Goal: Task Accomplishment & Management: Manage account settings

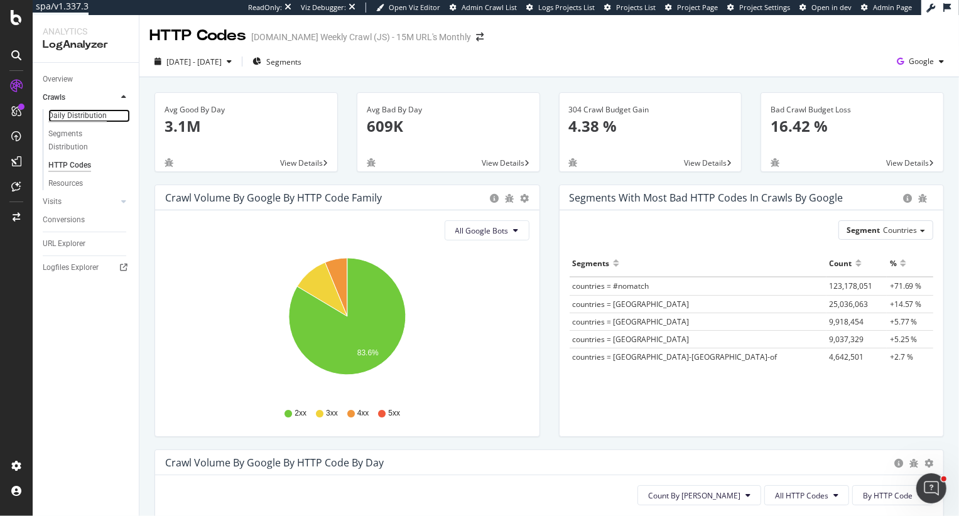
click at [73, 116] on div "Daily Distribution" at bounding box center [77, 115] width 58 height 13
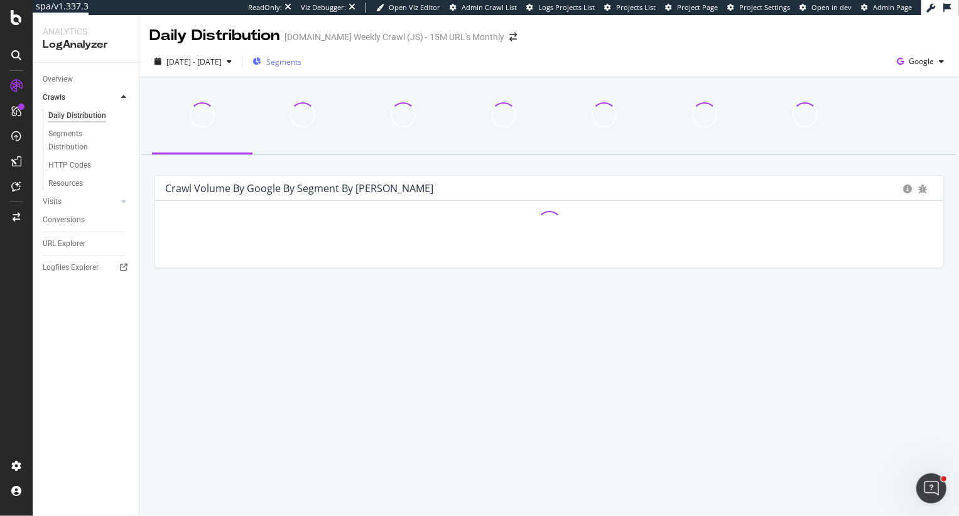
click at [302, 61] on span "Segments" at bounding box center [283, 62] width 35 height 11
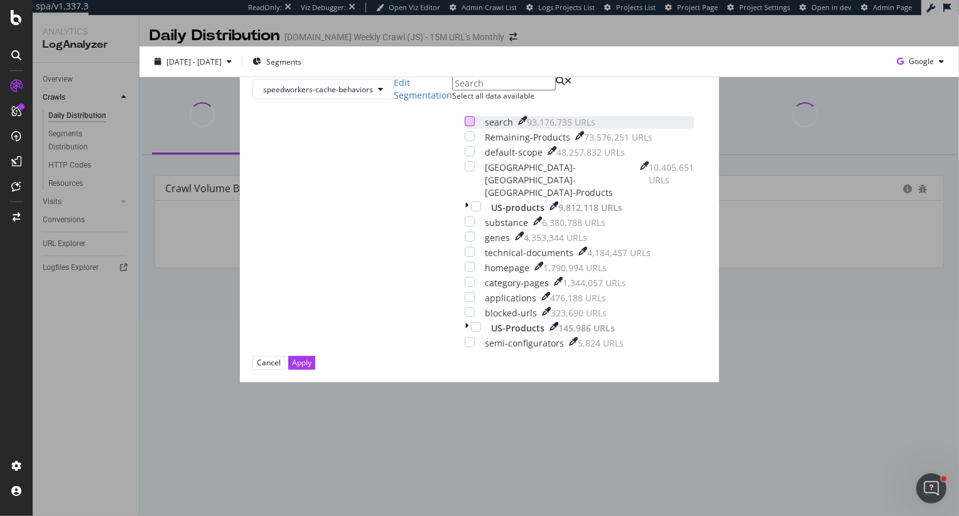
click at [465, 126] on div "modal" at bounding box center [470, 121] width 10 height 10
click at [315, 369] on button "Apply" at bounding box center [301, 362] width 27 height 13
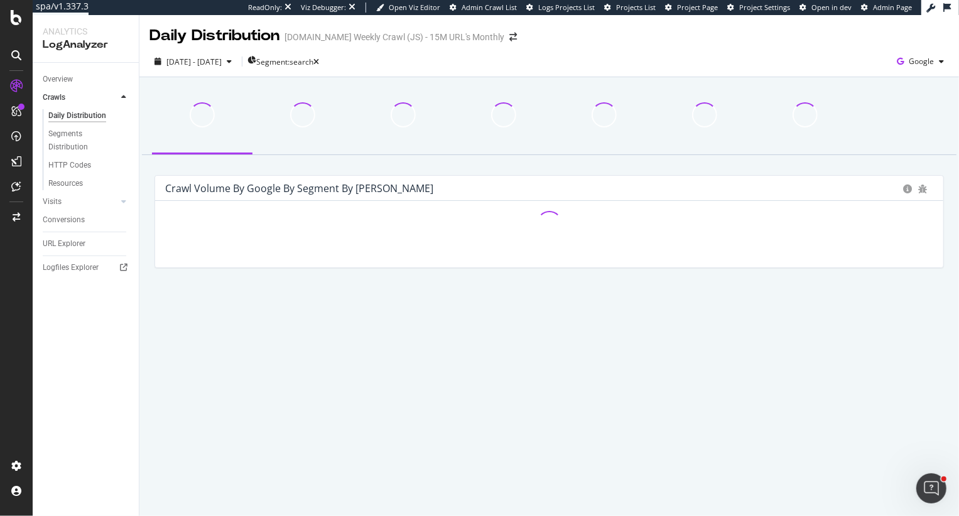
click at [58, 70] on div "Overview" at bounding box center [91, 79] width 96 height 18
click at [58, 74] on div "Overview" at bounding box center [58, 79] width 30 height 13
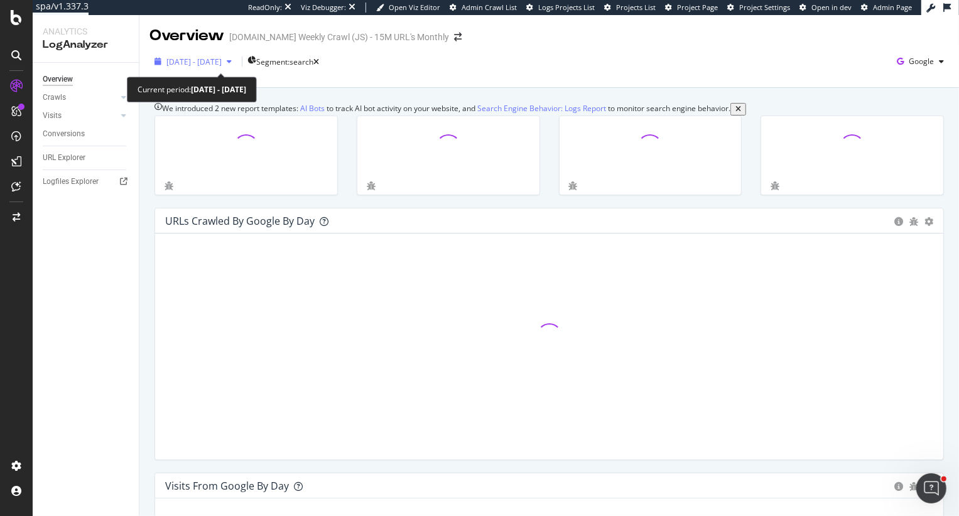
click at [222, 66] on span "2024 Aug. 28th - 2025 Aug. 27th" at bounding box center [193, 62] width 55 height 11
click at [437, 208] on div at bounding box center [448, 162] width 202 height 92
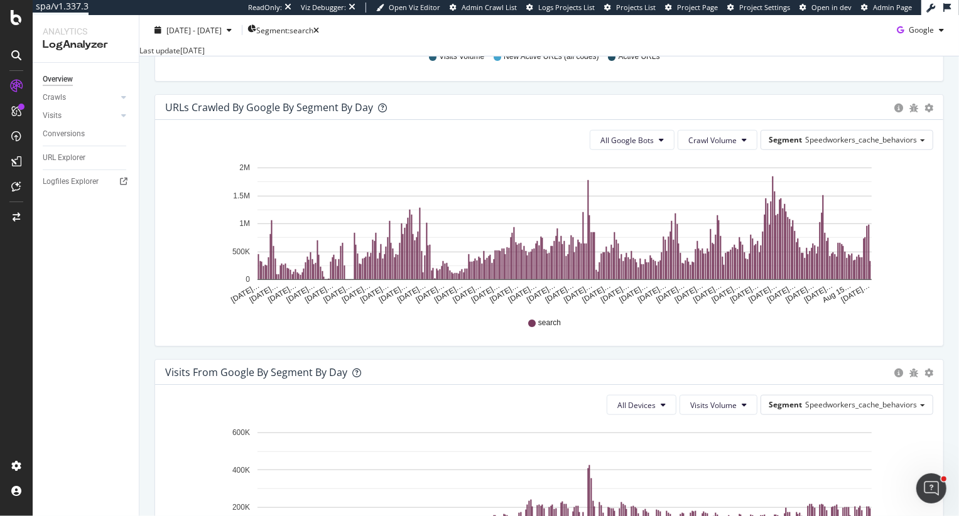
scroll to position [636, 0]
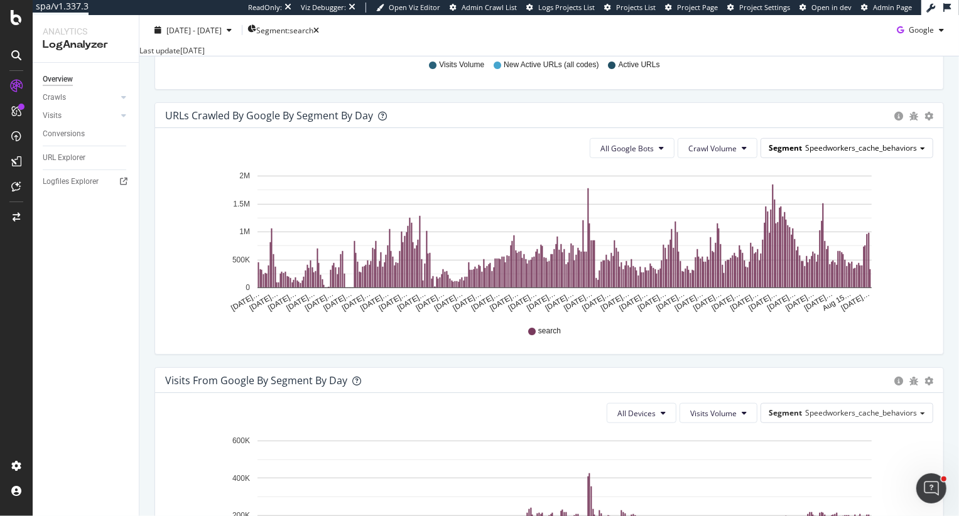
click at [872, 153] on span "Speedworkers_cache_behaviors" at bounding box center [861, 148] width 112 height 11
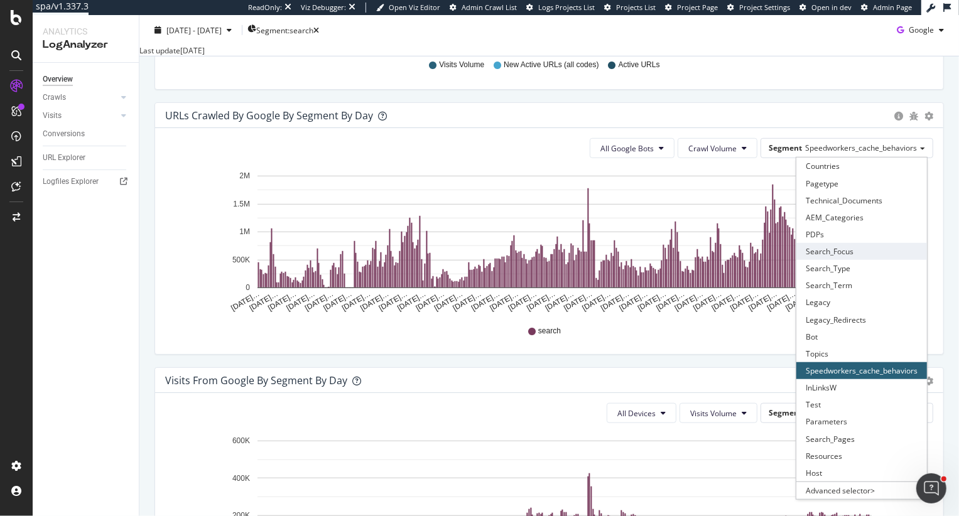
click at [849, 260] on div "Search_Focus" at bounding box center [862, 251] width 131 height 17
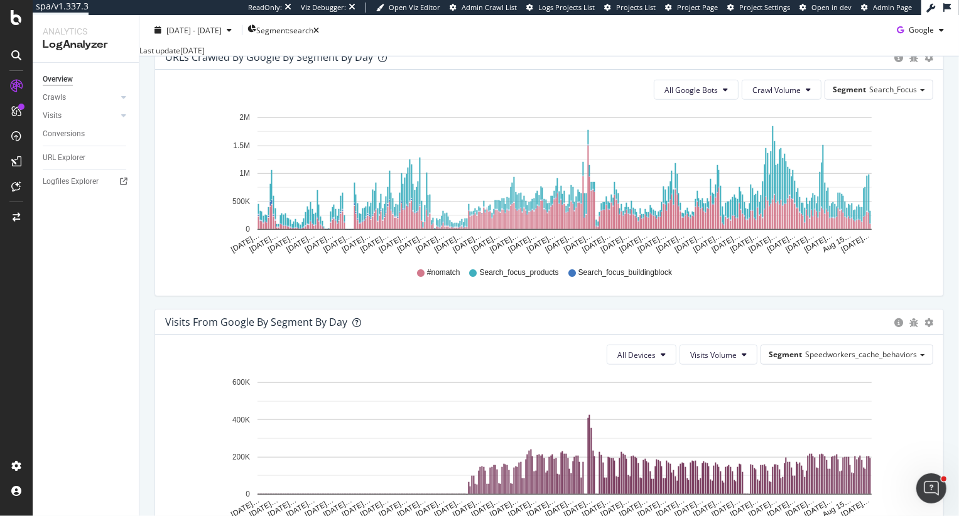
scroll to position [662, 0]
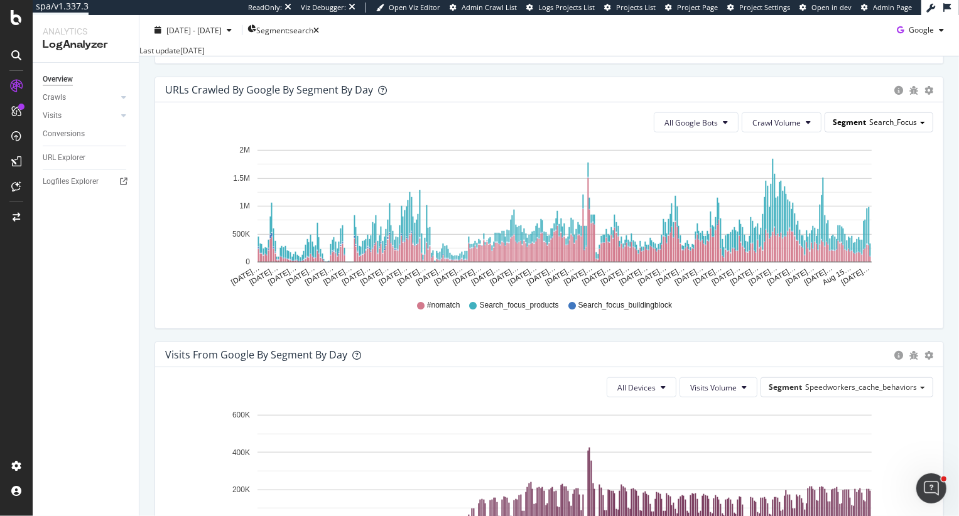
click at [887, 131] on div "Segment Search_Focus" at bounding box center [879, 122] width 107 height 18
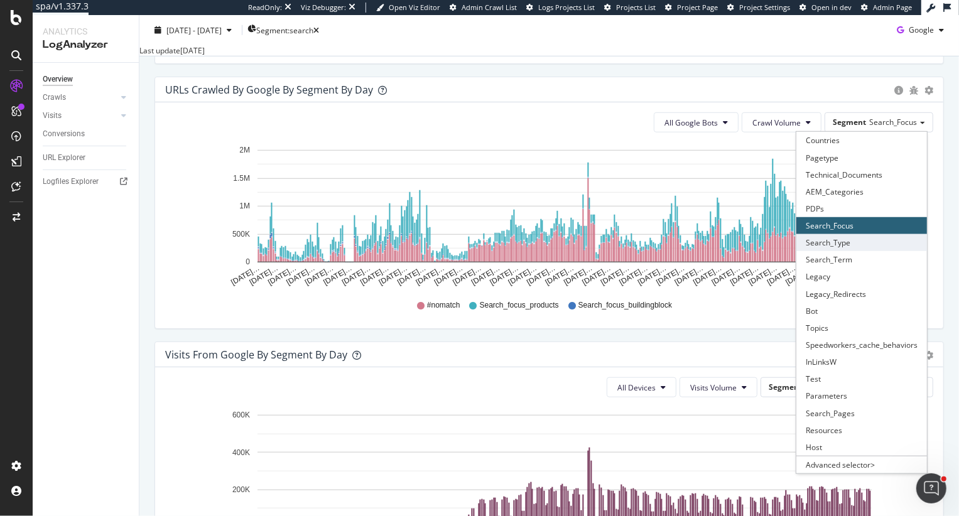
click at [863, 250] on div "Search_Type" at bounding box center [862, 242] width 131 height 17
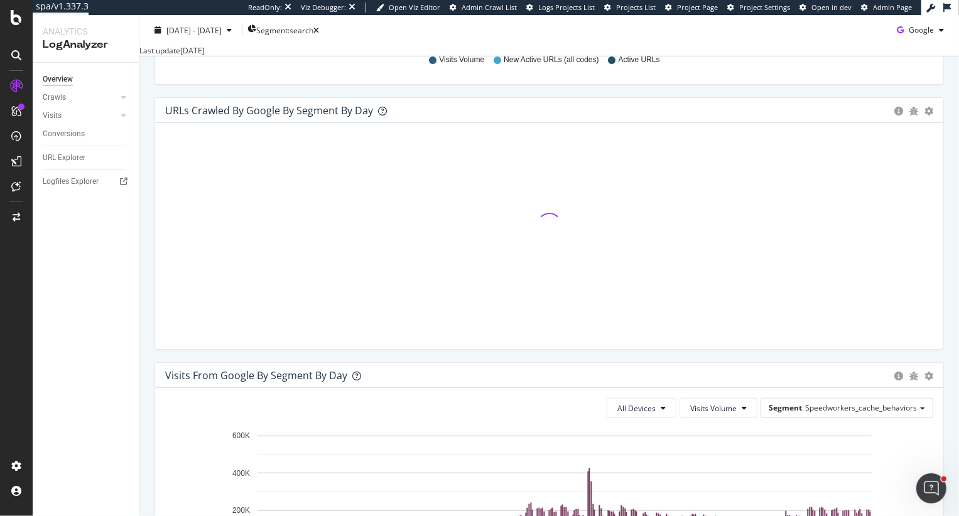
scroll to position [640, 0]
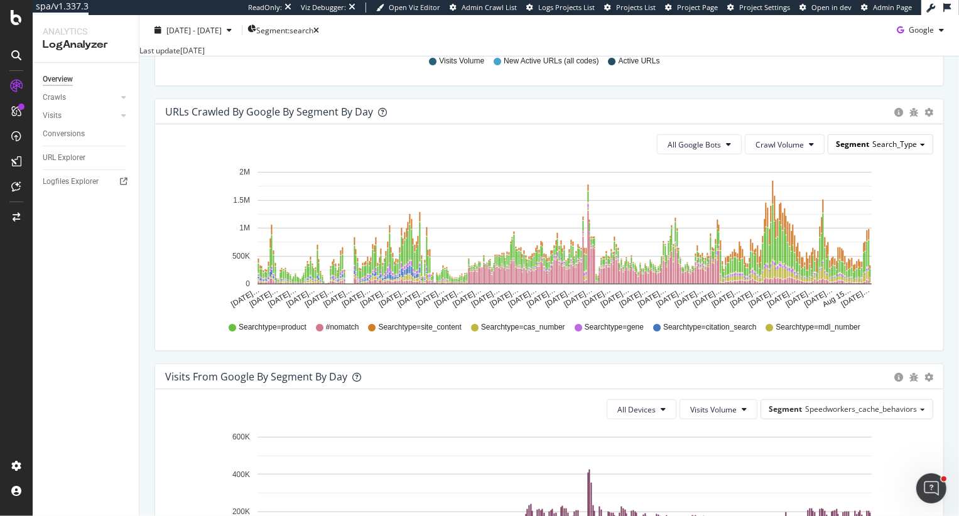
click at [927, 153] on div "Segment Search_Type" at bounding box center [881, 144] width 104 height 18
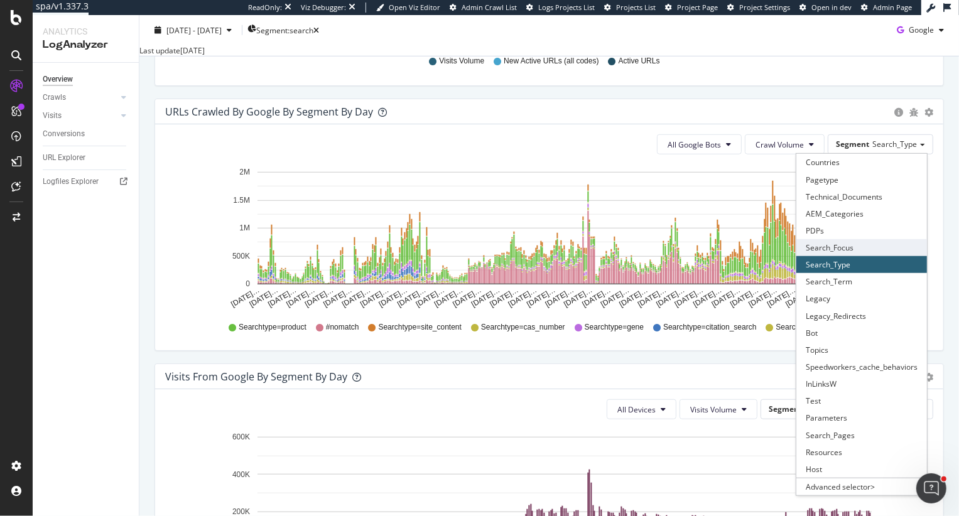
click at [888, 256] on div "Search_Focus" at bounding box center [862, 247] width 131 height 17
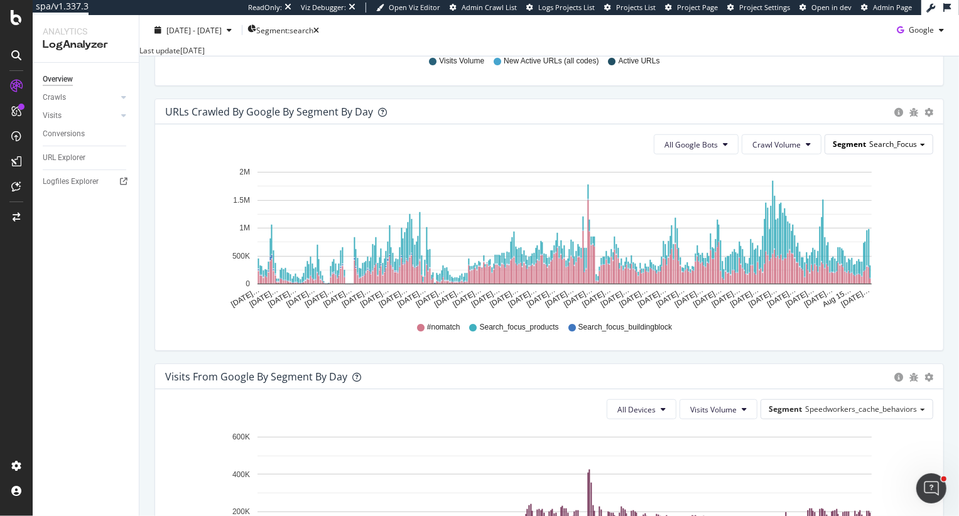
click at [905, 150] on span "Search_Focus" at bounding box center [894, 144] width 48 height 11
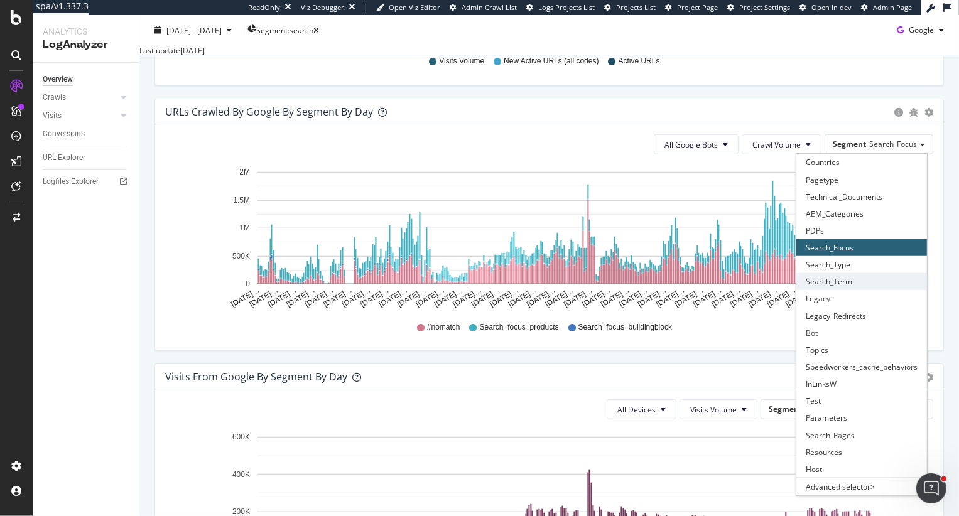
click at [892, 290] on div "Search_Term" at bounding box center [862, 281] width 131 height 17
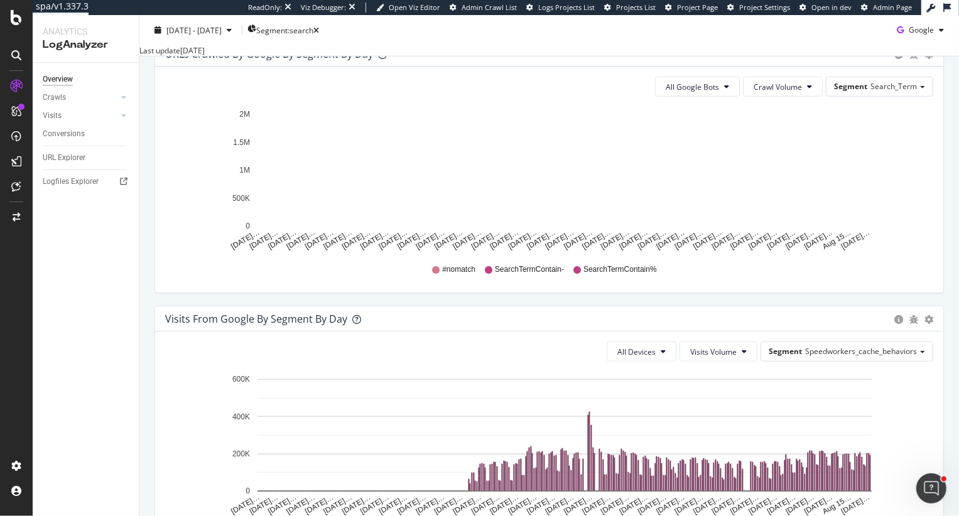
scroll to position [697, 0]
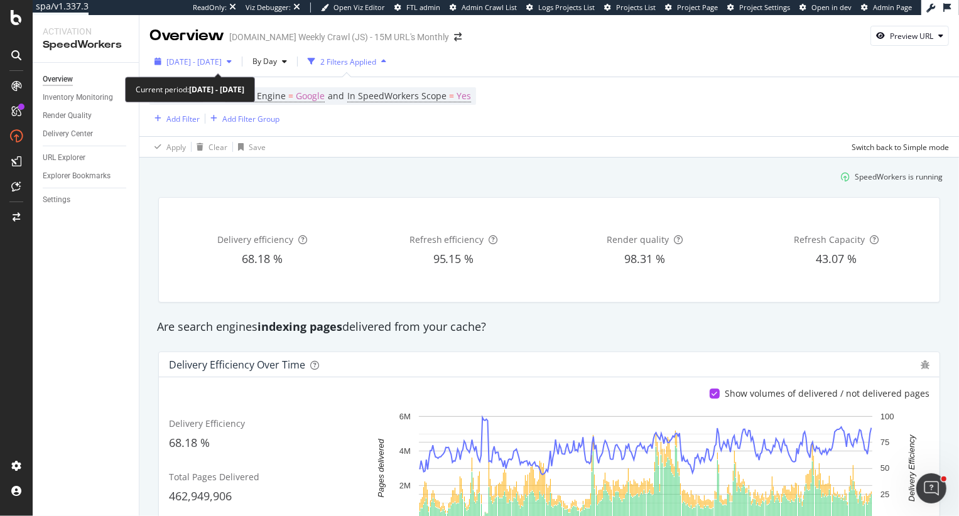
click at [187, 63] on span "2024 Sep. 1st - 2025 Aug. 13th" at bounding box center [193, 62] width 55 height 11
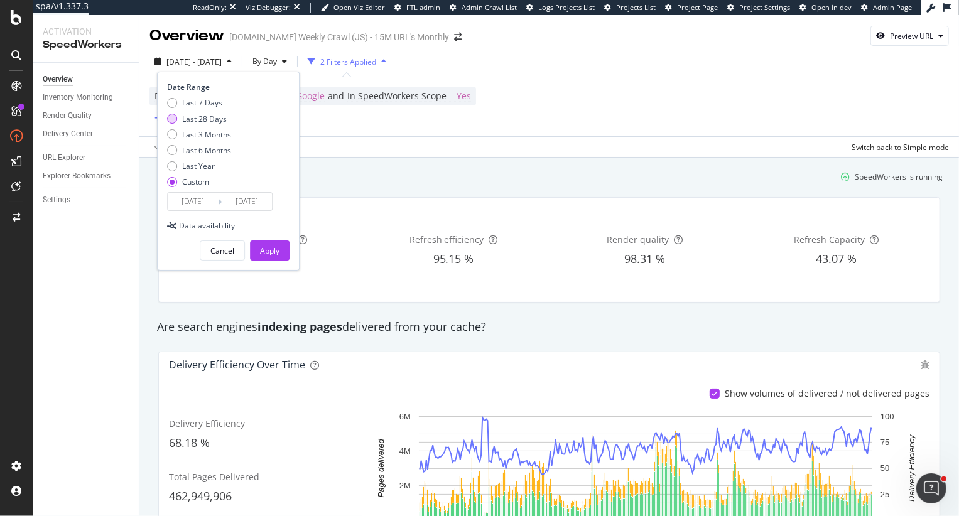
click at [195, 119] on div "Last 28 Days" at bounding box center [204, 119] width 45 height 11
type input "2025/08/01"
type input "2025/08/28"
click at [265, 255] on div "Apply" at bounding box center [269, 251] width 19 height 11
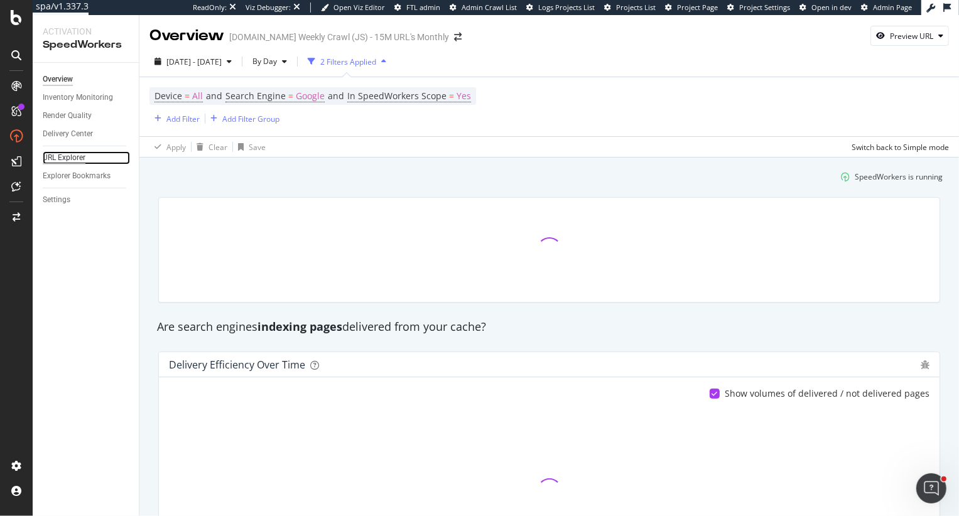
click at [60, 160] on div "URL Explorer" at bounding box center [64, 157] width 43 height 13
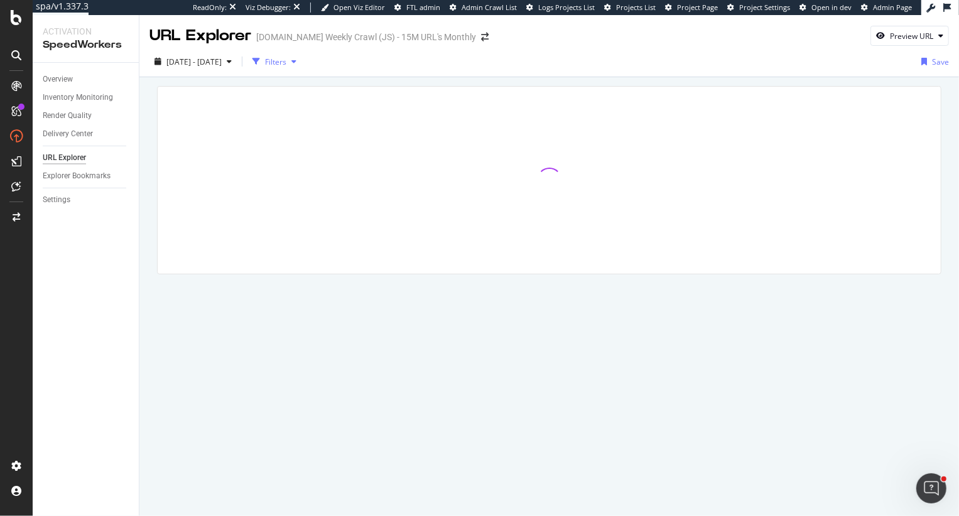
click at [286, 64] on div "Filters" at bounding box center [275, 62] width 21 height 11
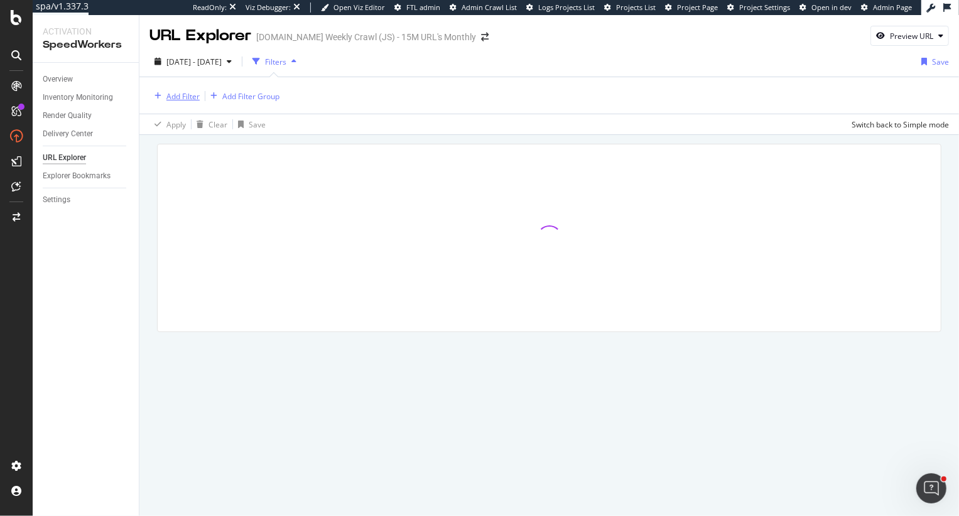
click at [184, 94] on div "Add Filter" at bounding box center [182, 96] width 33 height 11
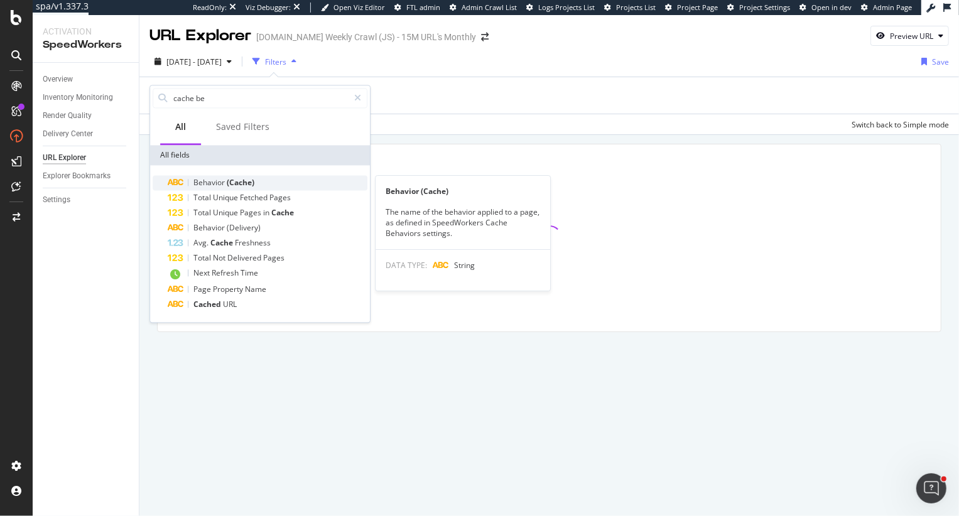
type input "cache be"
click at [204, 181] on span "Behavior" at bounding box center [210, 182] width 33 height 11
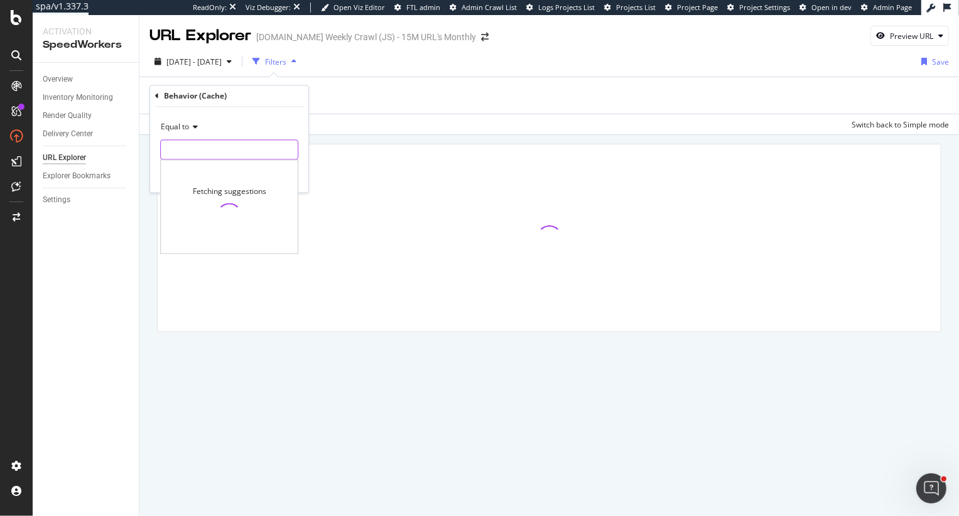
click at [204, 153] on input "text" at bounding box center [229, 150] width 137 height 20
click at [209, 168] on span "Search" at bounding box center [202, 166] width 77 height 11
type input "Search"
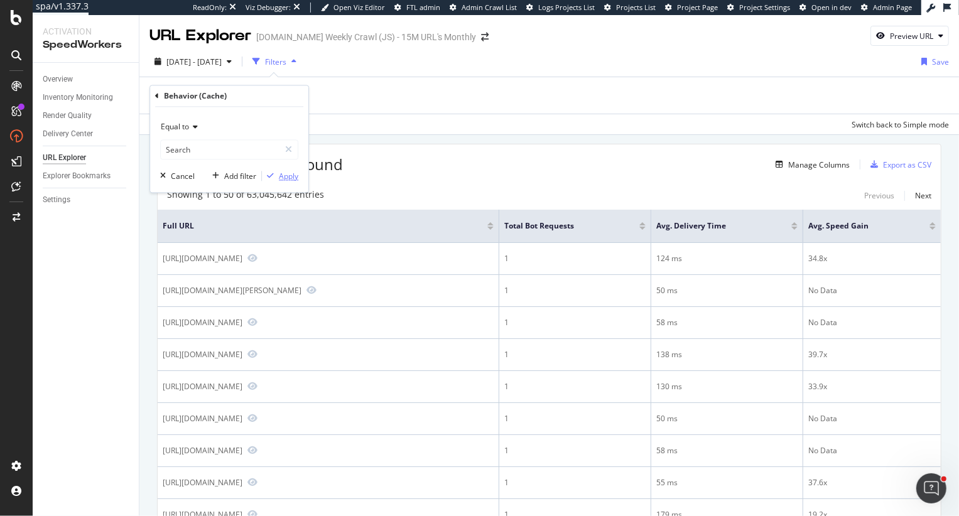
click at [288, 175] on div "Apply" at bounding box center [288, 176] width 19 height 11
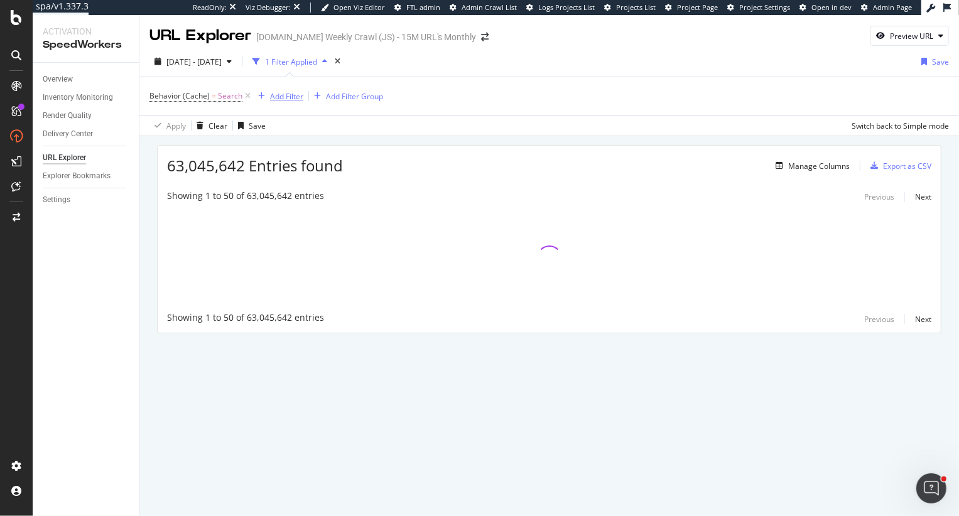
click at [292, 92] on div "Add Filter" at bounding box center [286, 96] width 33 height 11
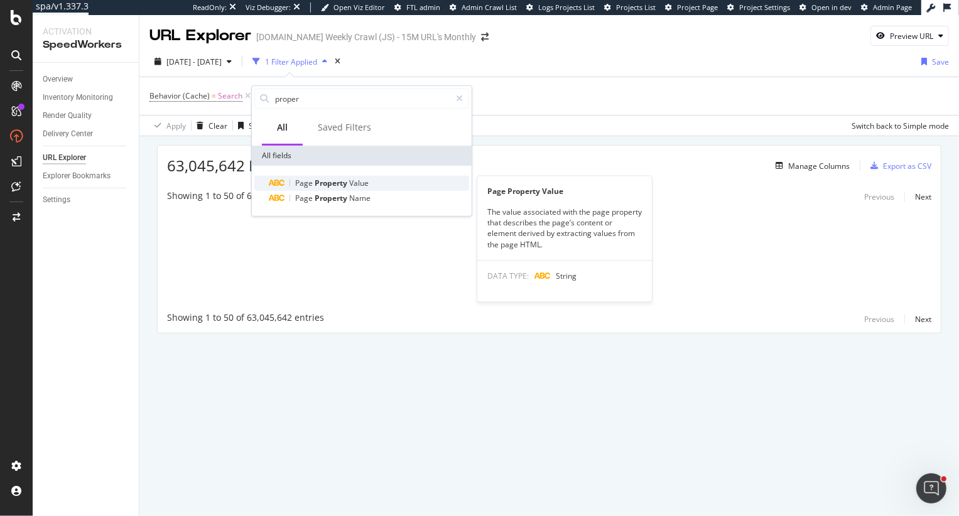
type input "proper"
click at [381, 182] on div "Page Property Value" at bounding box center [370, 183] width 200 height 15
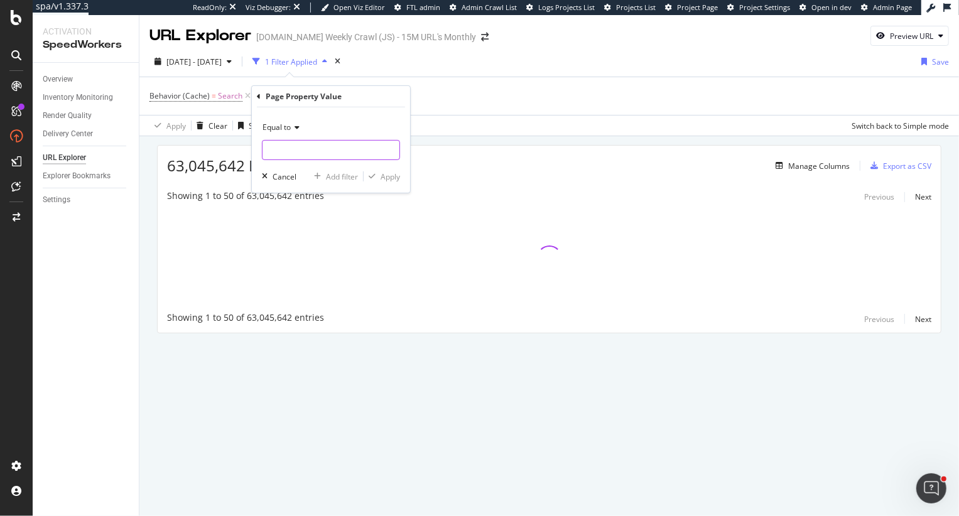
click at [318, 150] on input "text" at bounding box center [331, 150] width 137 height 20
click at [259, 95] on icon at bounding box center [259, 96] width 4 height 8
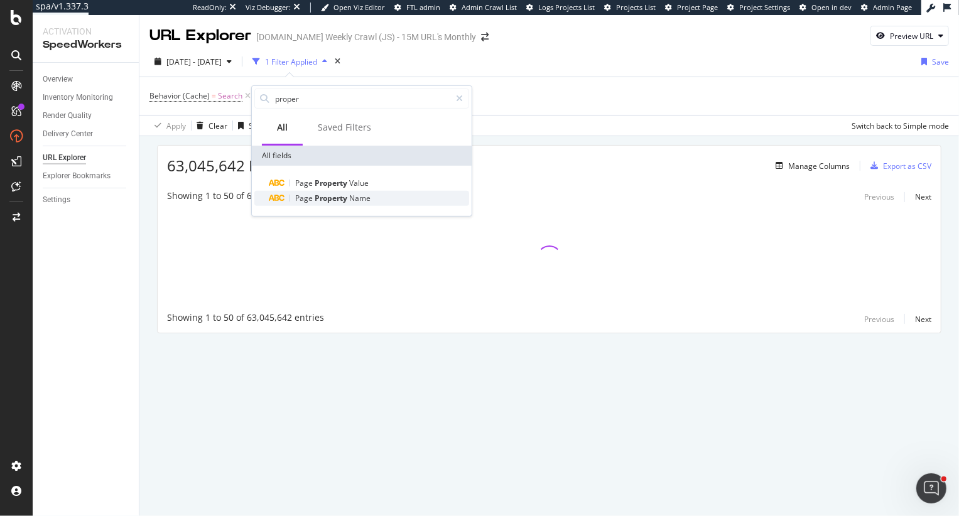
click at [356, 203] on span "Name" at bounding box center [359, 198] width 21 height 11
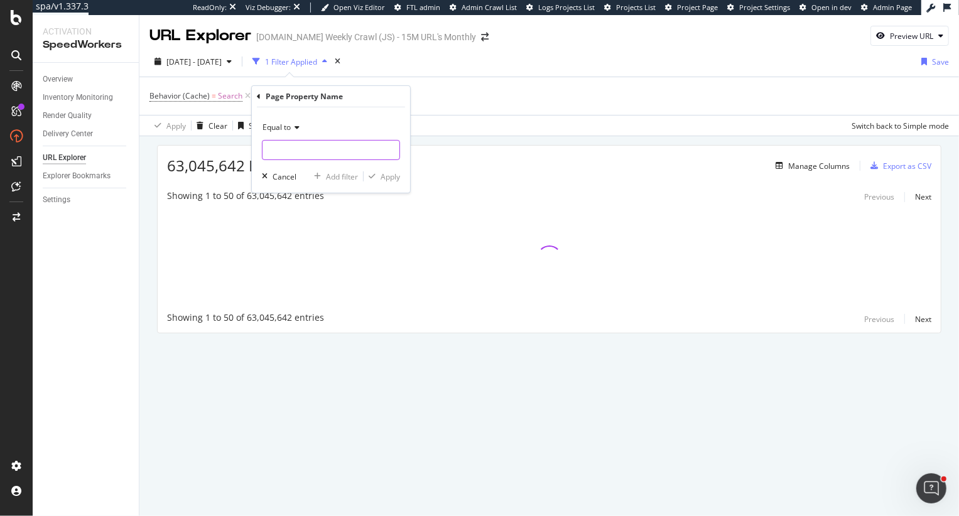
click at [350, 156] on input "text" at bounding box center [331, 150] width 137 height 20
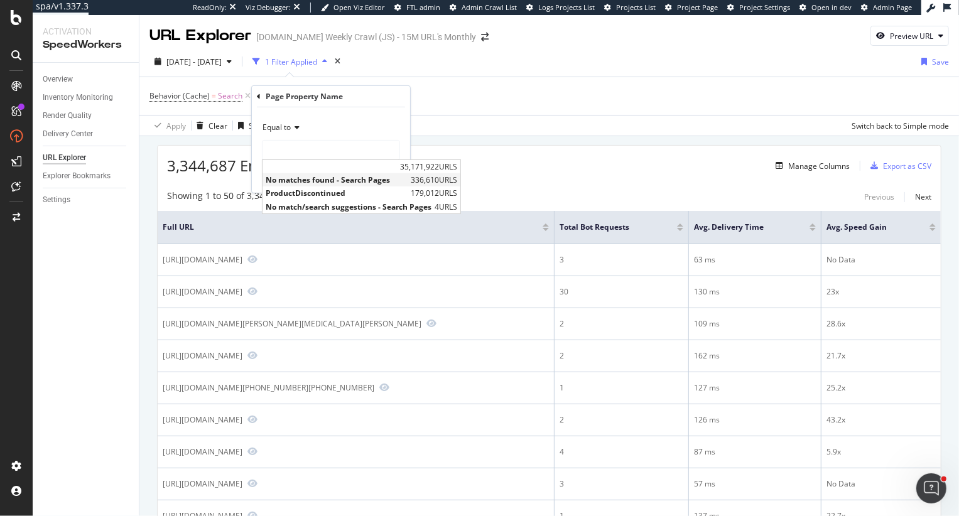
click at [373, 178] on span "No matches found - Search Pages" at bounding box center [337, 180] width 142 height 11
type input "No matches found - Search Pages"
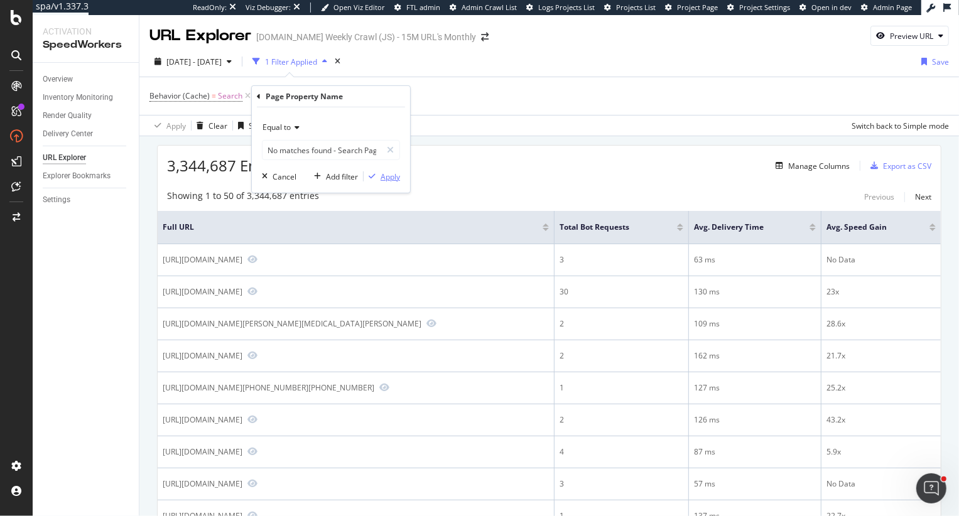
click at [381, 180] on div "Apply" at bounding box center [390, 176] width 19 height 11
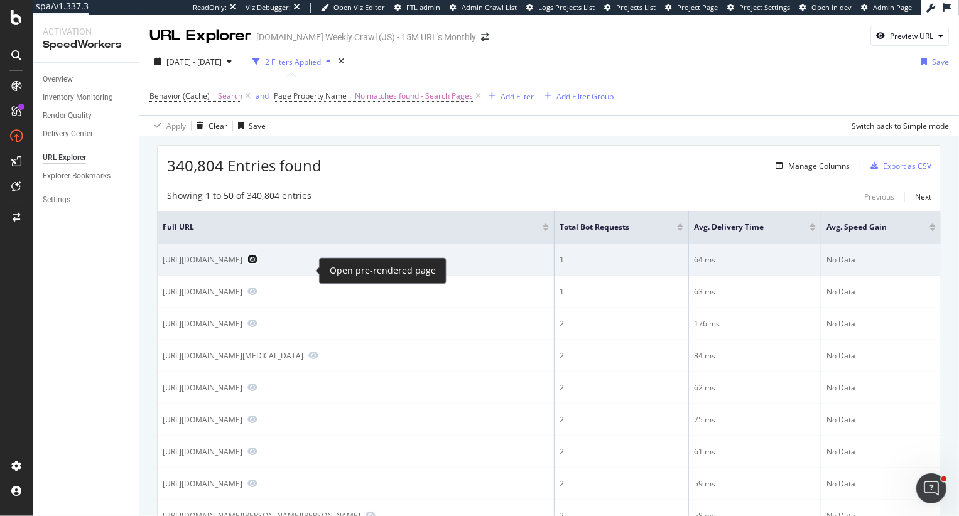
click at [258, 264] on icon "Preview https://www.sigmaaldrich.com/IN/en/search/ftpf09069?focus=documents&pag…" at bounding box center [253, 259] width 10 height 9
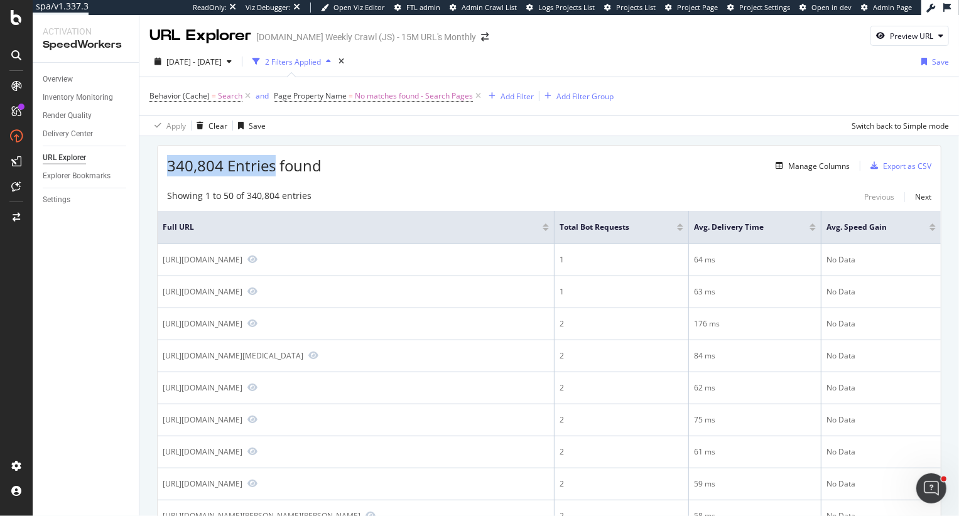
drag, startPoint x: 166, startPoint y: 163, endPoint x: 275, endPoint y: 163, distance: 109.3
click at [276, 163] on div "340,804 Entries found Manage Columns Export as CSV" at bounding box center [549, 161] width 783 height 31
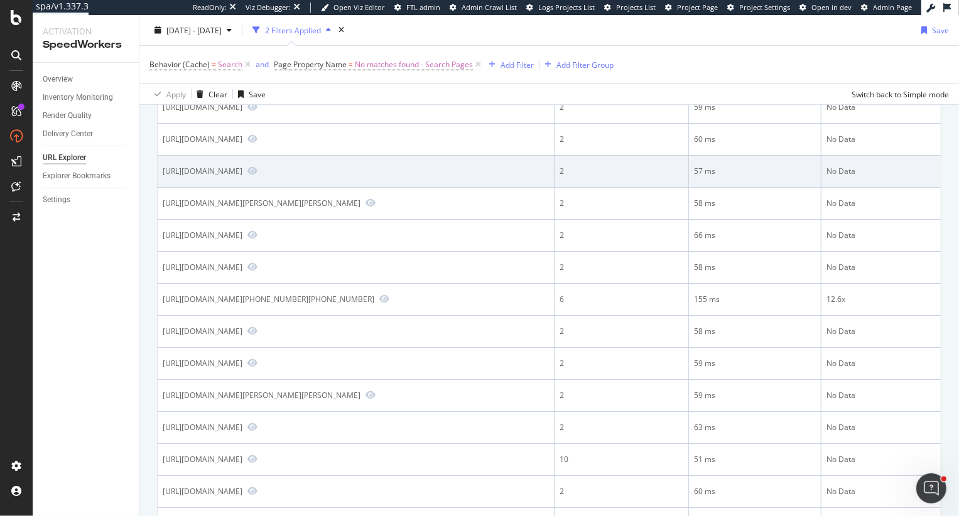
scroll to position [565, 0]
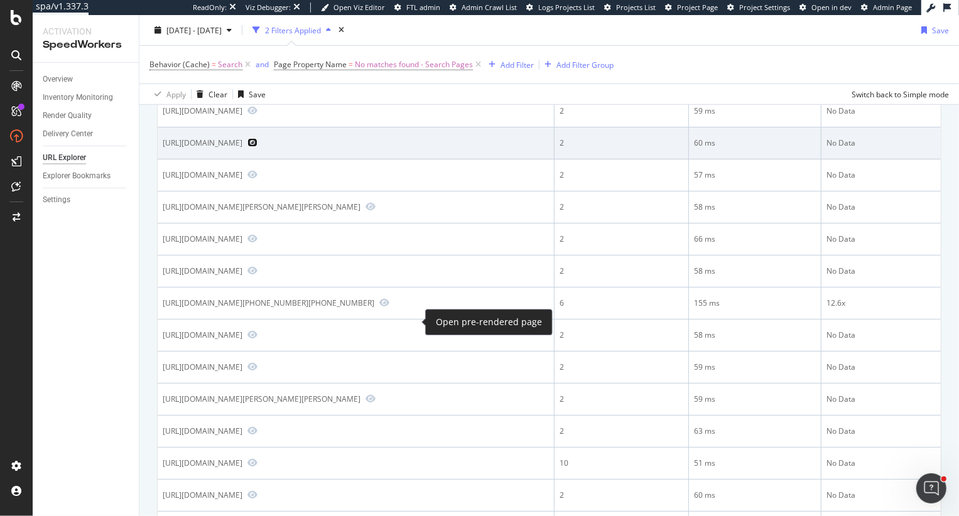
click at [258, 147] on icon "Preview https://www.sigmaaldrich.com/SG/en/search/bapt(cn)4-%C2%B7-xh2o?focus=s…" at bounding box center [253, 142] width 10 height 9
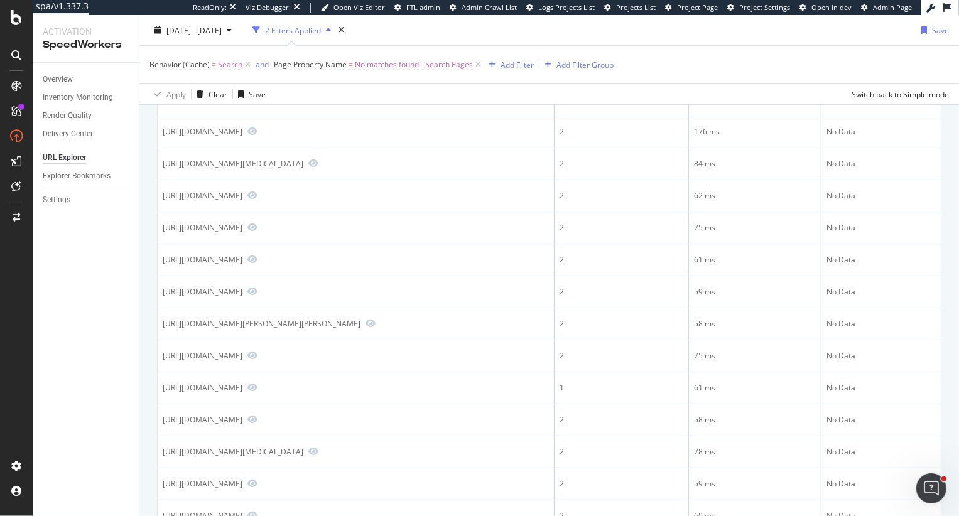
scroll to position [0, 0]
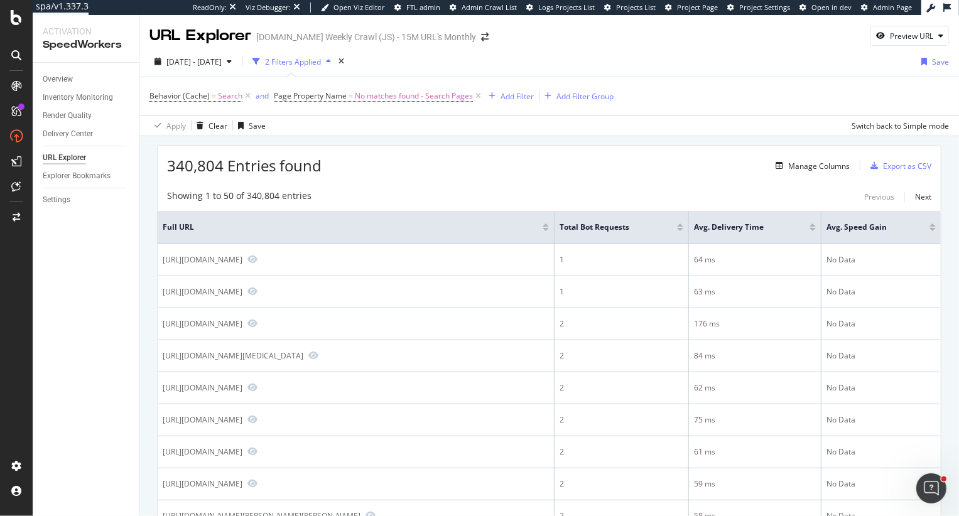
click at [473, 162] on div "340,804 Entries found Manage Columns Export as CSV" at bounding box center [549, 161] width 783 height 31
click at [427, 94] on span "No matches found - Search Pages" at bounding box center [414, 96] width 118 height 18
click at [537, 169] on div "340,804 Entries found Manage Columns Export as CSV" at bounding box center [549, 161] width 783 height 31
click at [355, 98] on span "No matches found - Search Pages" at bounding box center [414, 96] width 118 height 18
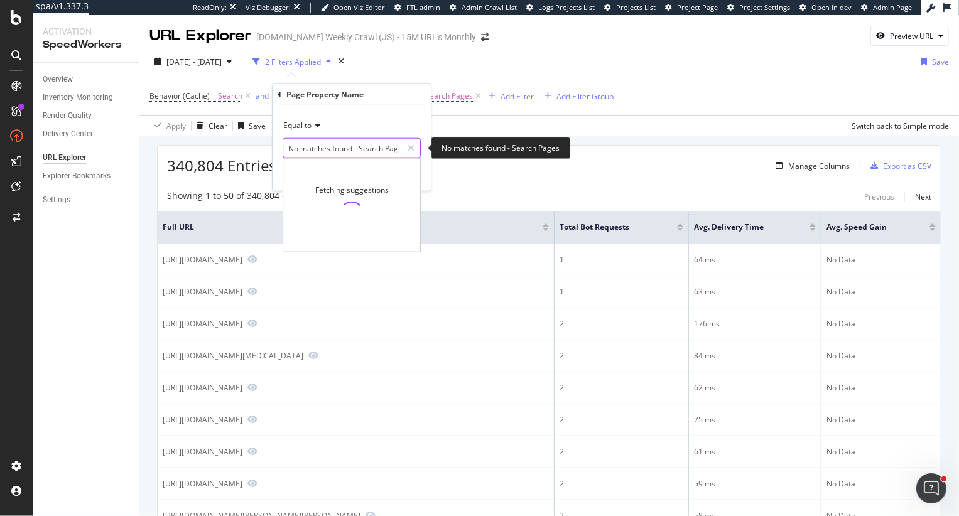
click at [339, 156] on input "No matches found - Search Pages" at bounding box center [342, 148] width 119 height 20
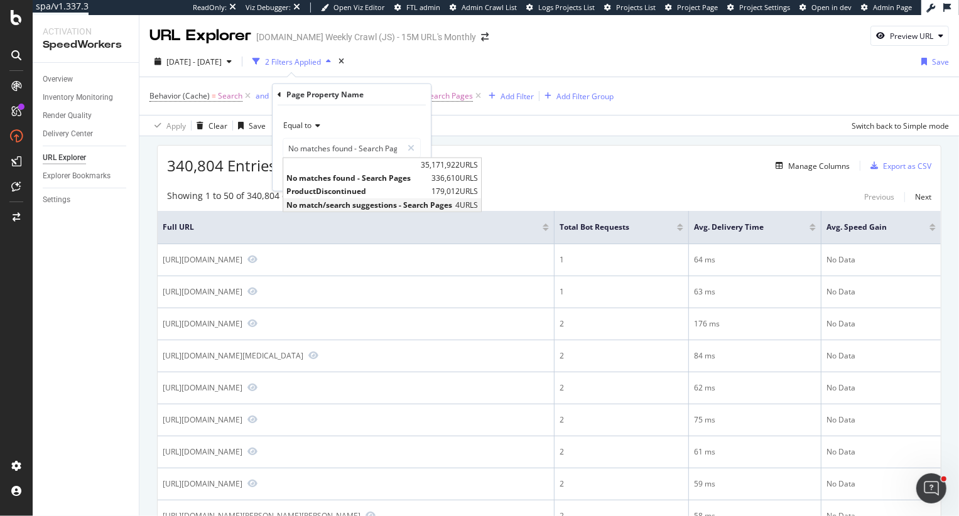
click at [343, 204] on span "No match/search suggestions - Search Pages" at bounding box center [369, 204] width 166 height 11
type input "No match/search suggestions - Search Pages"
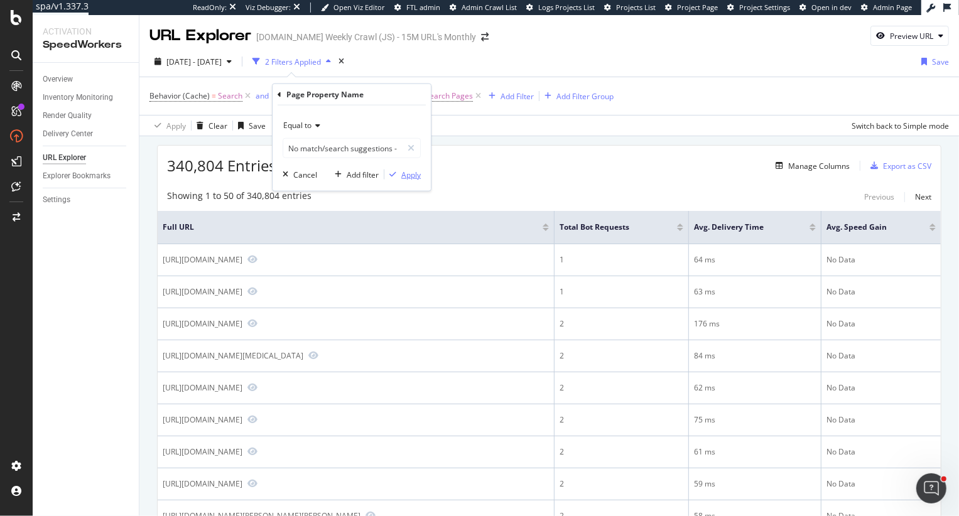
click at [403, 173] on div "Apply" at bounding box center [410, 174] width 19 height 11
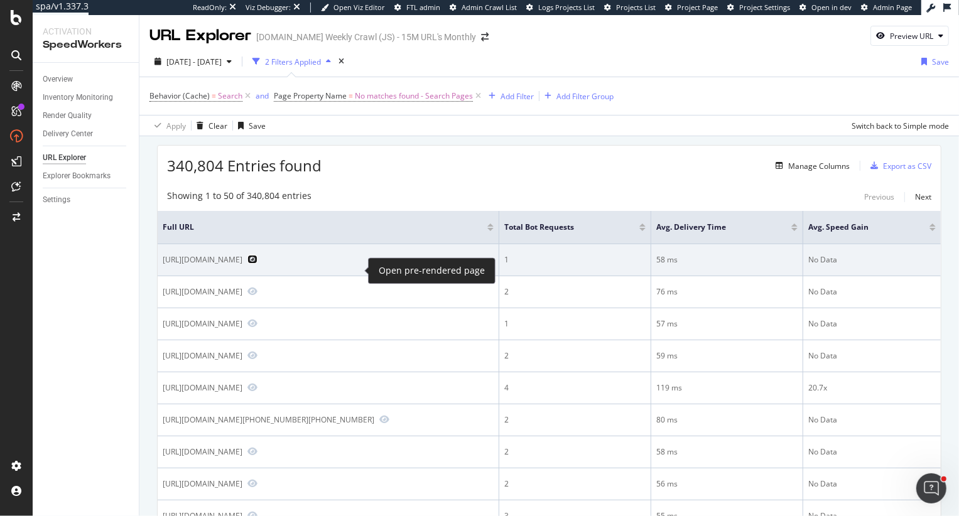
click at [258, 264] on icon "Preview https://www.sigmaaldrich.com/IN/en/search/mecp2-protein?focus=siteconte…" at bounding box center [253, 259] width 10 height 9
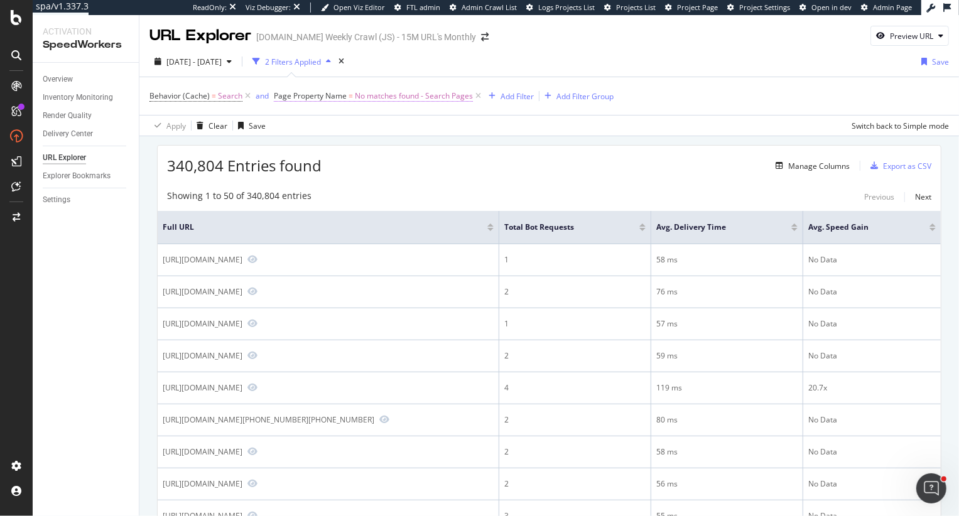
click at [378, 102] on span "No matches found - Search Pages" at bounding box center [414, 96] width 118 height 18
click at [519, 191] on div "Showing 1 to 50 of 340,804 entries Previous Next" at bounding box center [549, 197] width 783 height 15
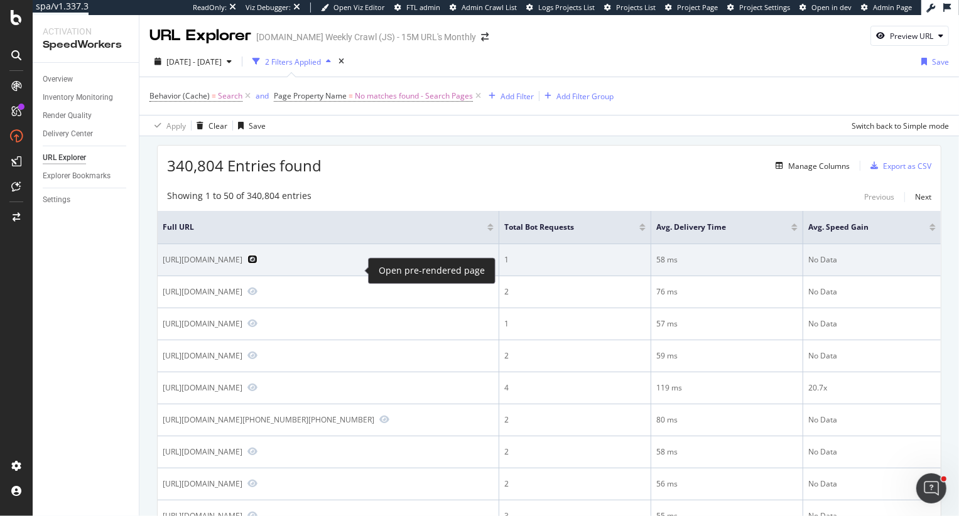
click at [258, 264] on icon "Preview https://www.sigmaaldrich.com/IN/en/search/mecp2-protein?focus=siteconte…" at bounding box center [253, 259] width 10 height 9
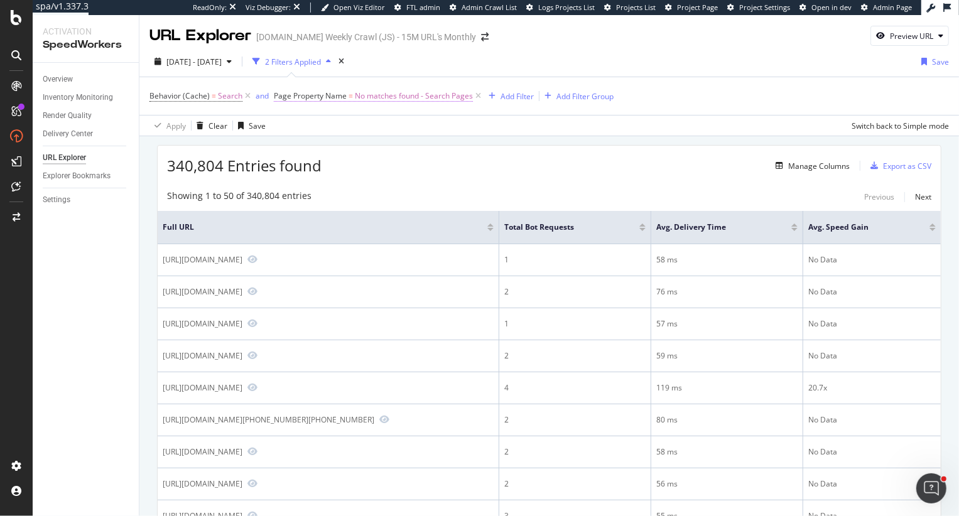
click at [351, 95] on span "Page Property Name = No matches found - Search Pages" at bounding box center [373, 95] width 199 height 11
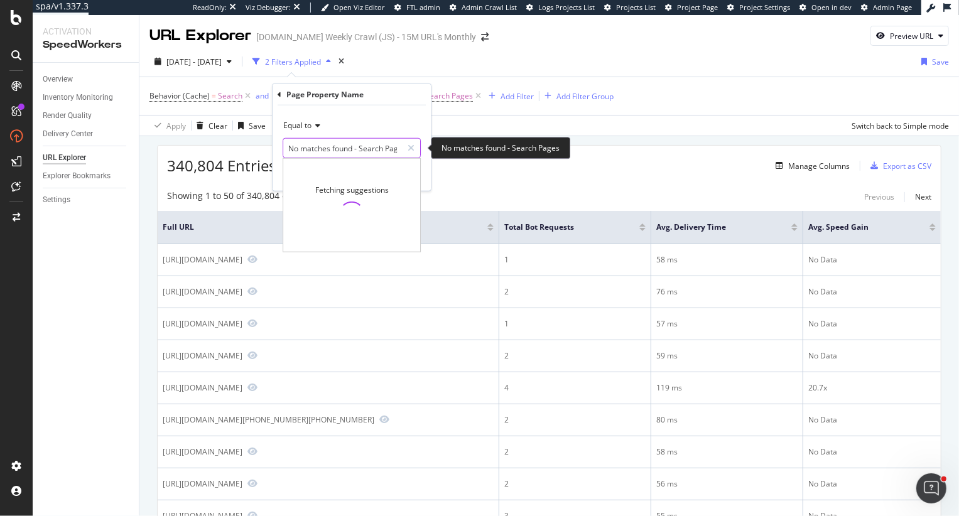
click at [321, 149] on input "No matches found - Search Pages" at bounding box center [342, 148] width 119 height 20
click at [504, 160] on div "340,804 Entries found Manage Columns Export as CSV" at bounding box center [549, 161] width 783 height 31
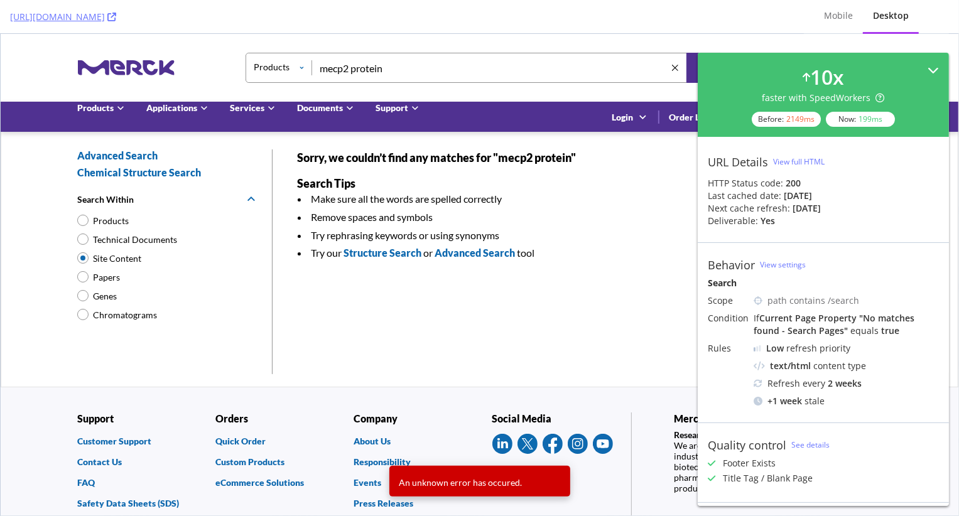
click at [937, 70] on icon at bounding box center [933, 70] width 11 height 11
click at [934, 72] on icon at bounding box center [933, 70] width 11 height 11
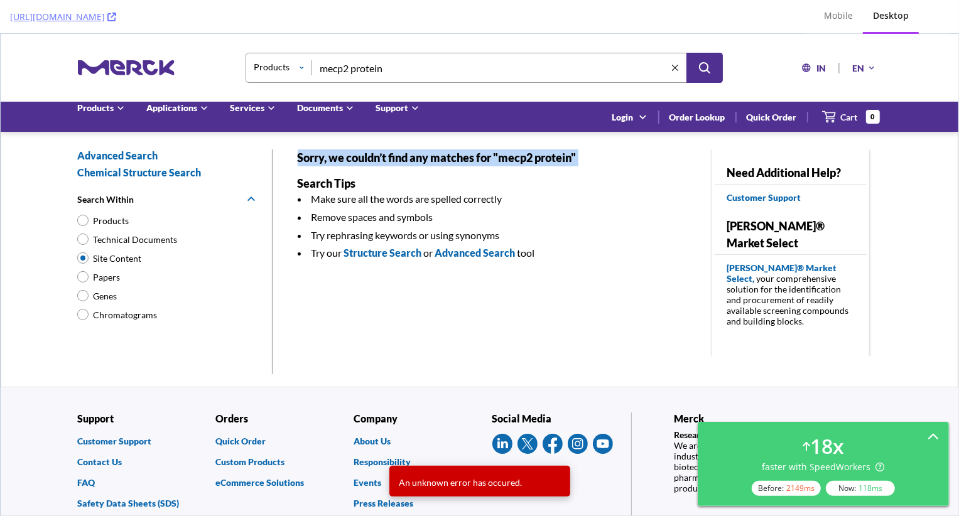
drag, startPoint x: 297, startPoint y: 158, endPoint x: 461, endPoint y: 168, distance: 164.3
click at [462, 168] on div "Sorry, we couldn’t find any matches for "mecp2 protein" Search Tips Make sure a…" at bounding box center [487, 252] width 378 height 207
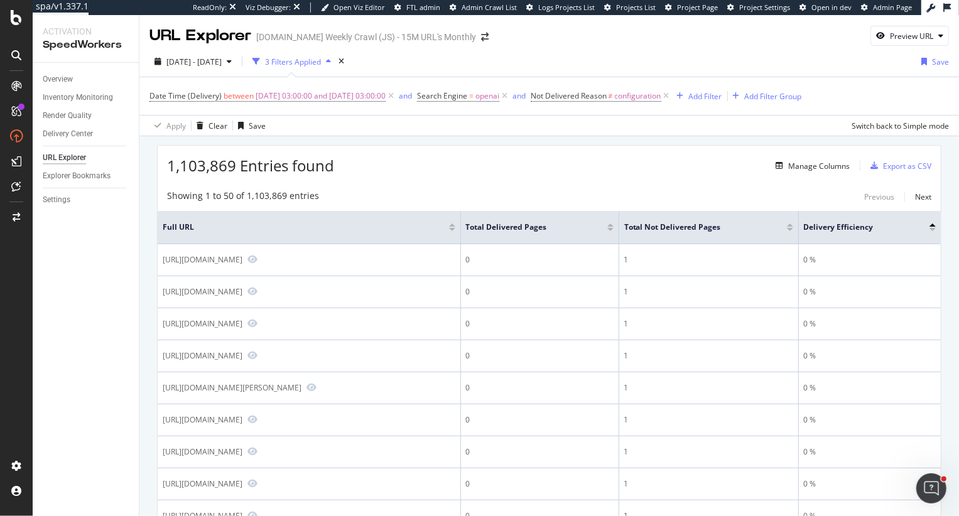
scroll to position [1426, 0]
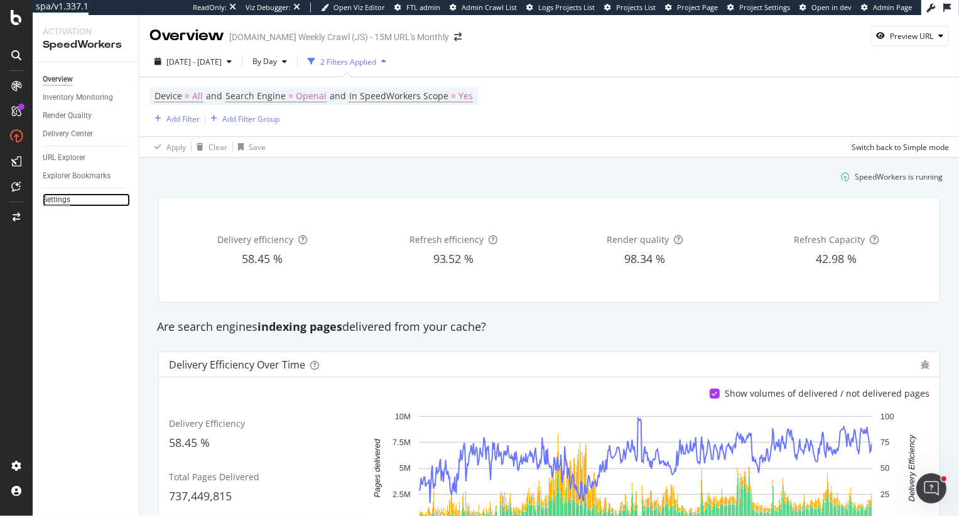
scroll to position [143, 0]
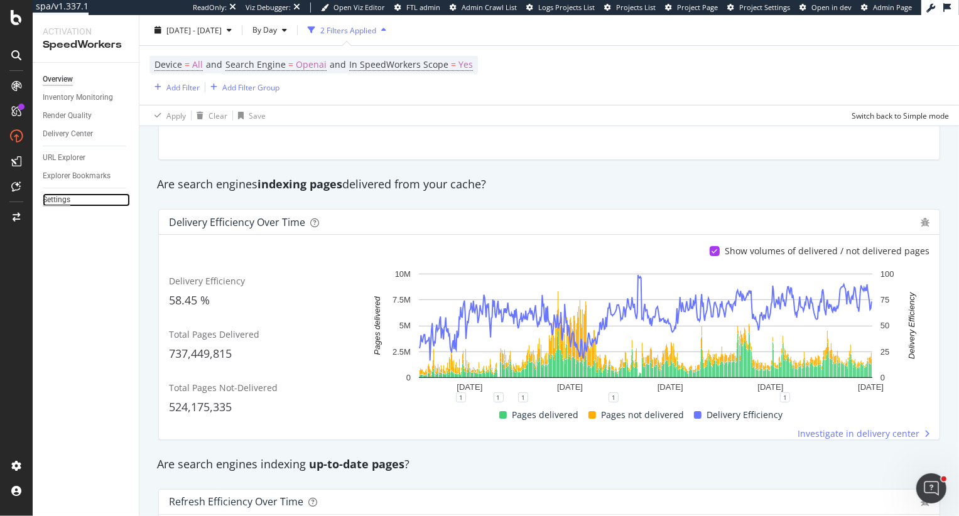
click at [52, 199] on div "Settings" at bounding box center [57, 200] width 28 height 13
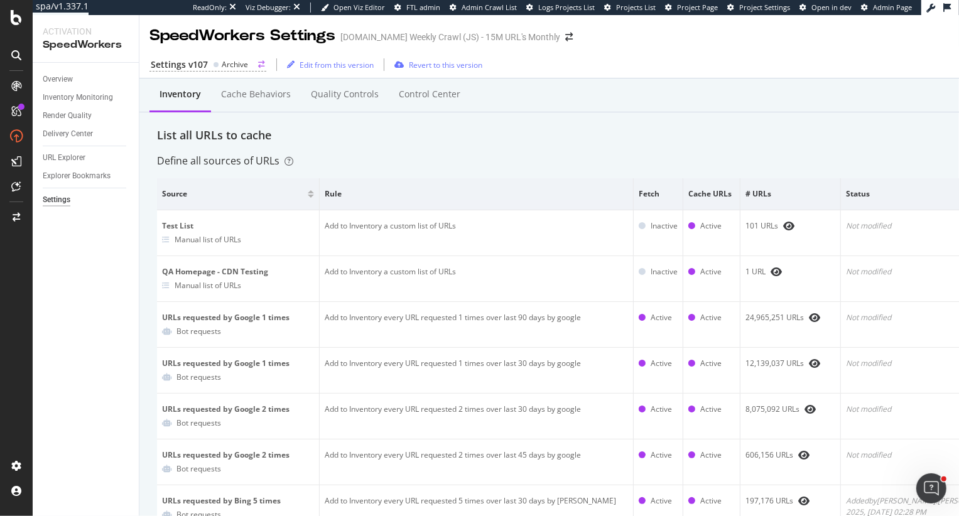
click at [213, 65] on icon at bounding box center [216, 65] width 6 height 6
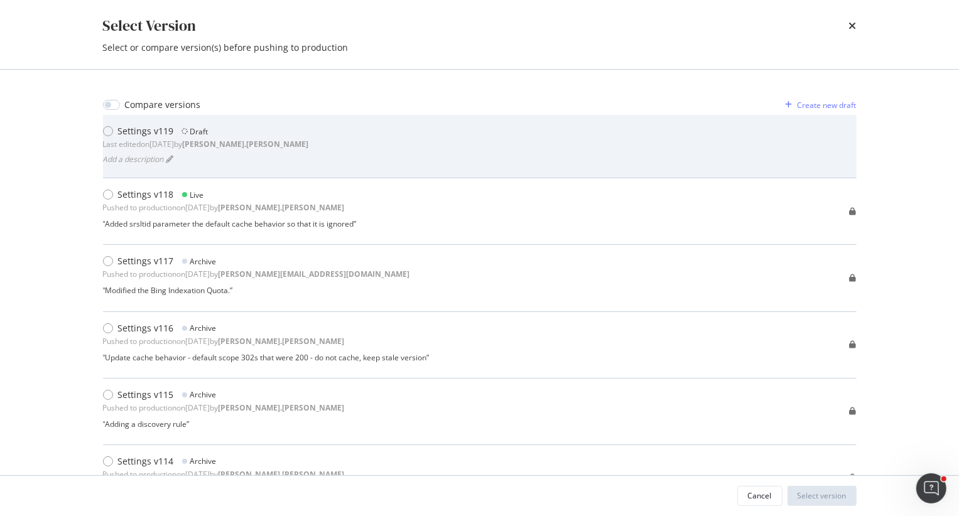
click at [164, 151] on div "Add a description" at bounding box center [206, 159] width 206 height 18
click at [656, 148] on div "Settings v119 Draft Last edited on [DATE] by [PERSON_NAME].[PERSON_NAME] Add a …" at bounding box center [480, 146] width 754 height 43
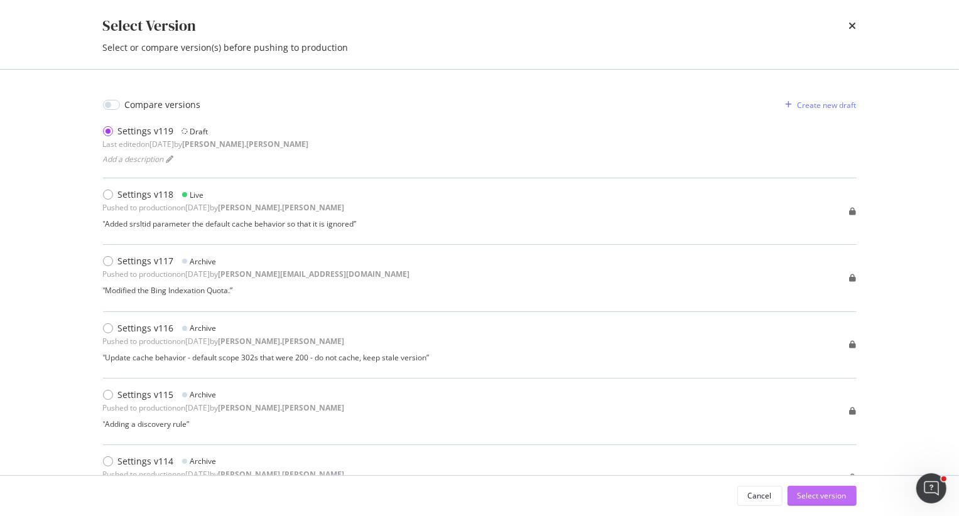
click at [812, 506] on button "Select version" at bounding box center [822, 496] width 69 height 20
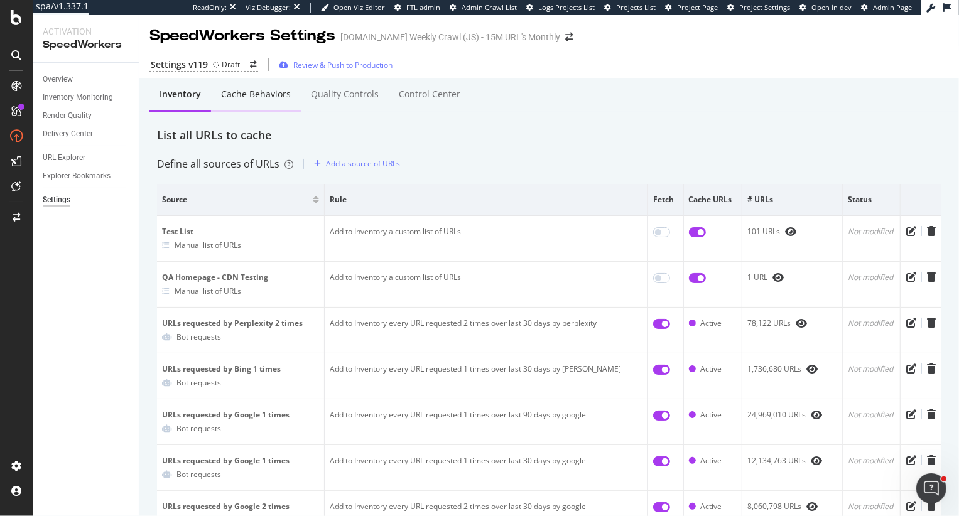
click at [277, 92] on div "Cache behaviors" at bounding box center [256, 94] width 70 height 13
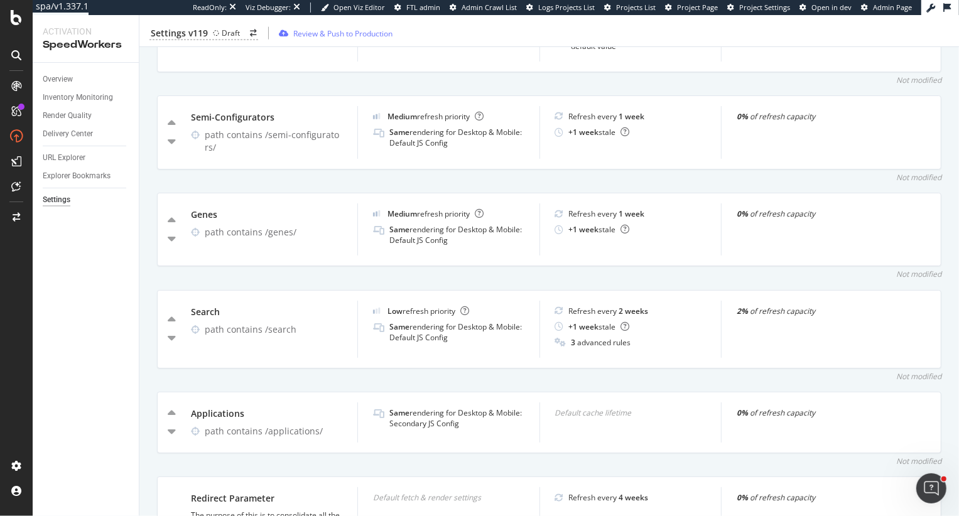
scroll to position [1238, 0]
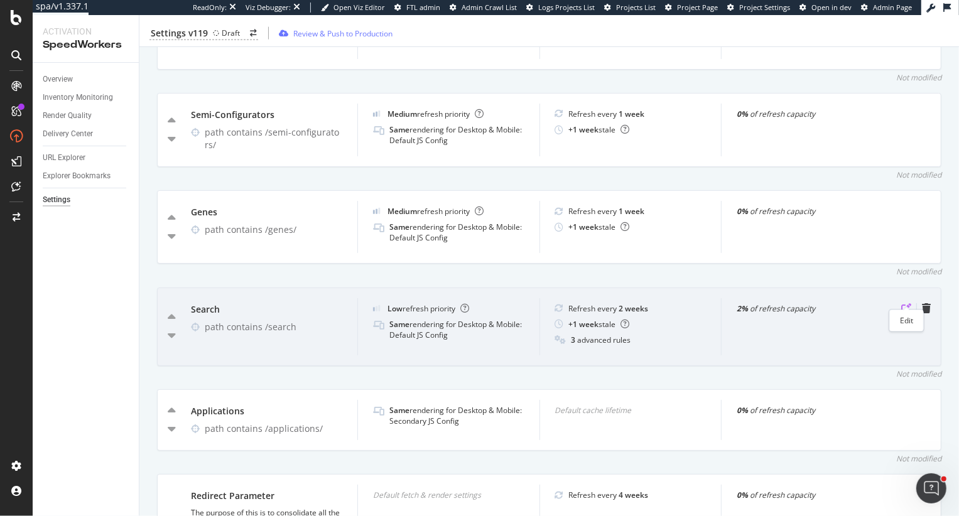
click at [905, 303] on icon "pen-to-square" at bounding box center [907, 308] width 10 height 10
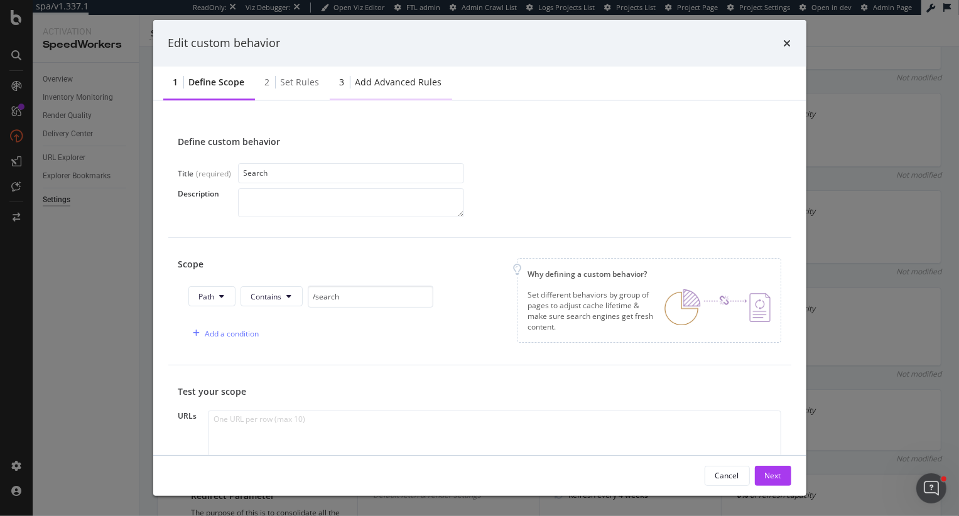
click at [380, 90] on div "3 Add advanced rules" at bounding box center [391, 83] width 123 height 35
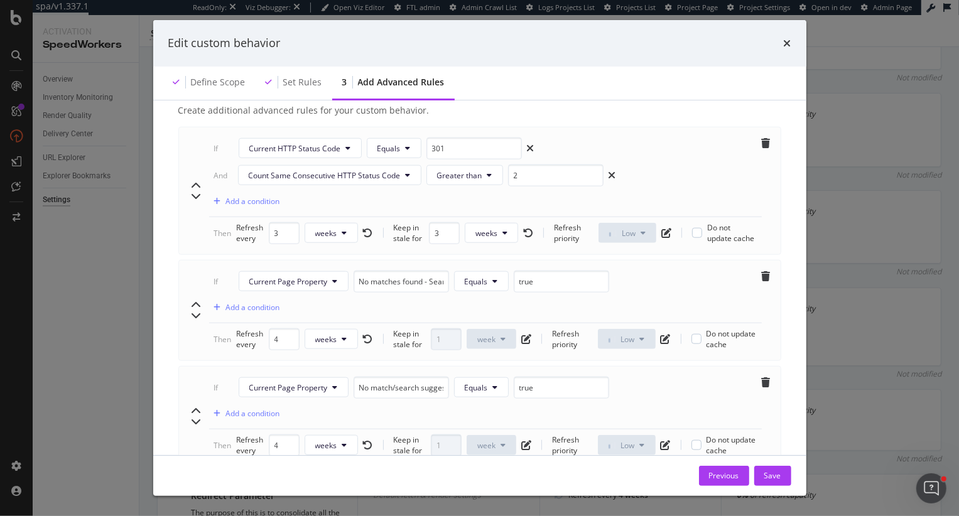
scroll to position [883, 0]
